Goal: Transaction & Acquisition: Download file/media

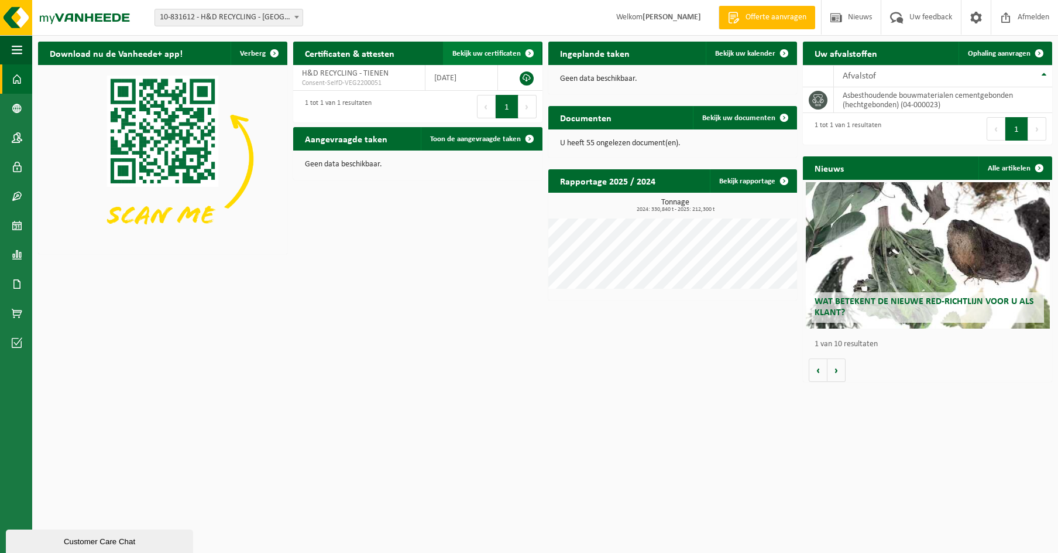
click at [472, 50] on span "Bekijk uw certificaten" at bounding box center [486, 54] width 68 height 8
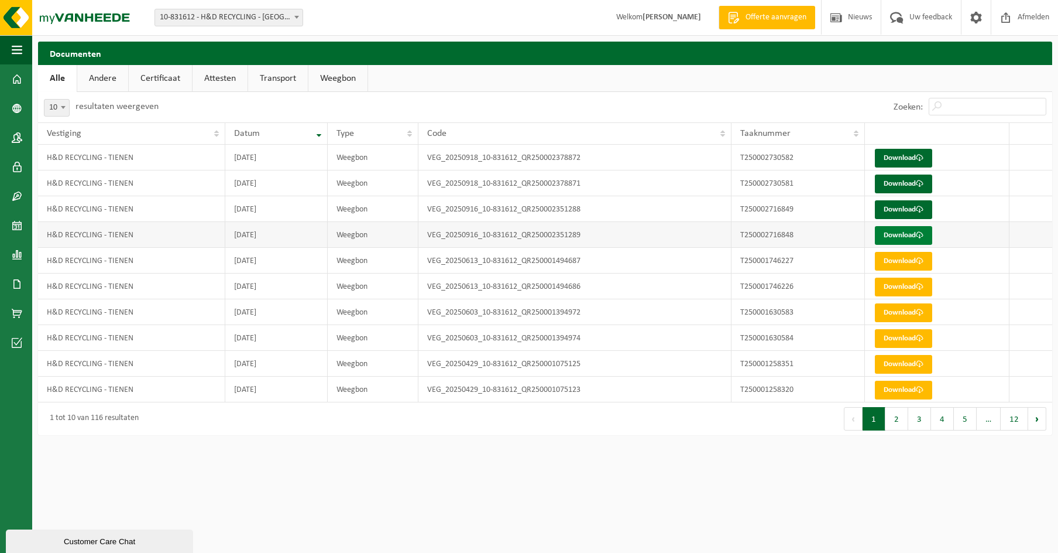
click at [907, 236] on link "Download" at bounding box center [903, 235] width 57 height 19
click at [904, 207] on link "Download" at bounding box center [903, 209] width 57 height 19
click at [904, 180] on link "Download" at bounding box center [903, 183] width 57 height 19
click at [904, 153] on link "Download" at bounding box center [903, 158] width 57 height 19
